Goal: Navigation & Orientation: Find specific page/section

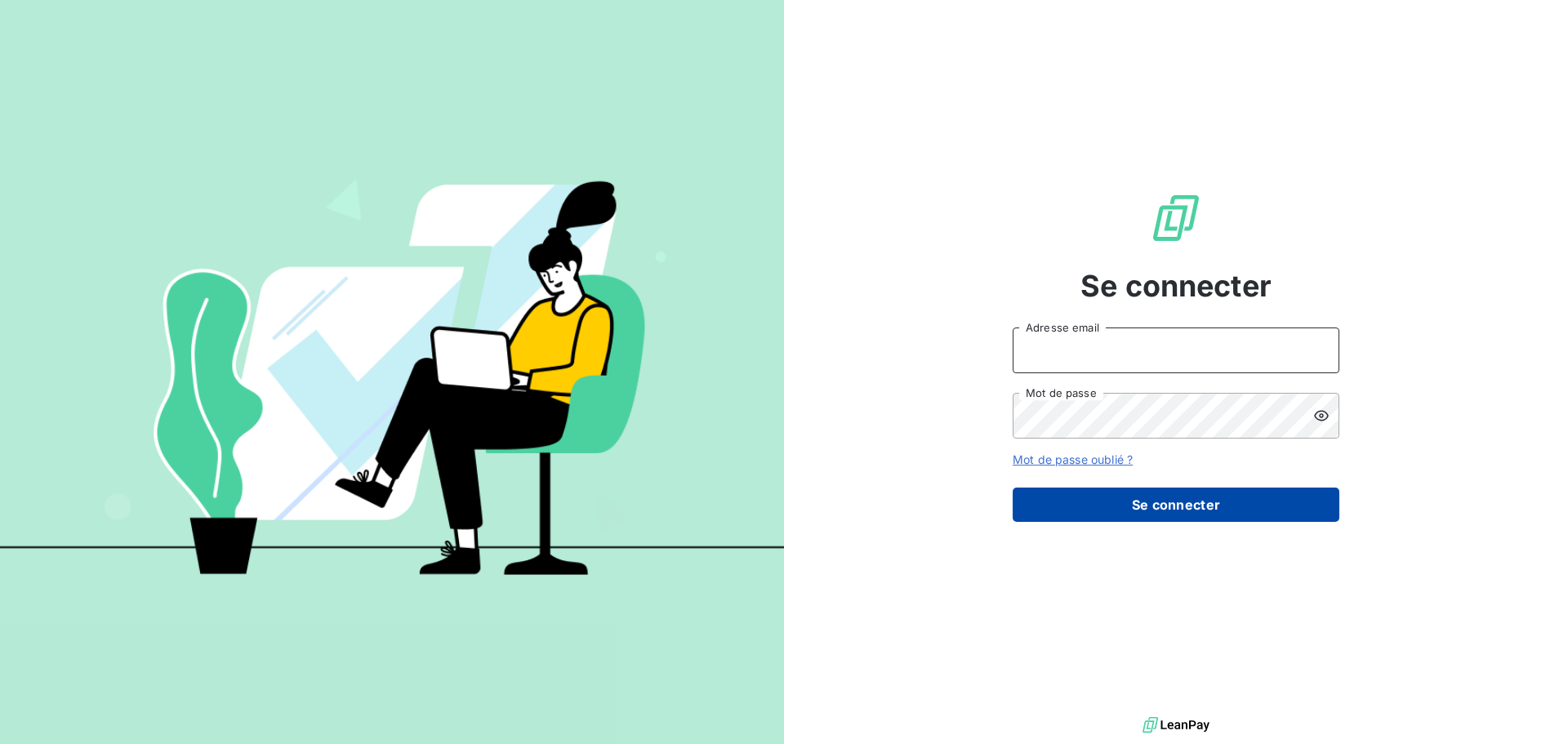
type input "gouveia@sem-espaces-verts.fr"
click at [1155, 503] on button "Se connecter" at bounding box center [1175, 505] width 327 height 34
